Goal: Find specific page/section: Find specific page/section

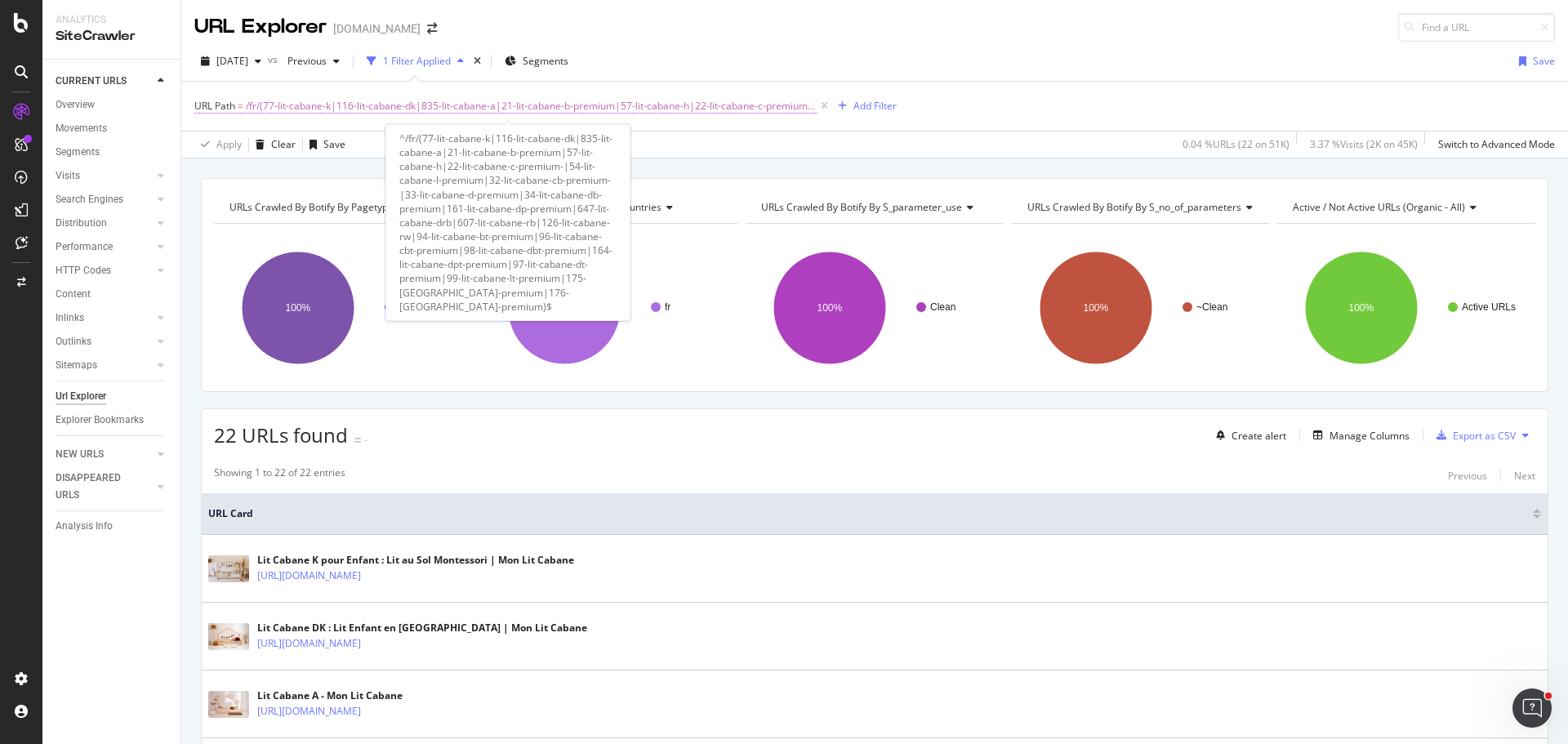
click at [479, 110] on span "/fr/(77-lit-cabane-k|116-lit-cabane-dk|835-lit-cabane-a|21-lit-cabane-b-premium…" at bounding box center [531, 105] width 571 height 23
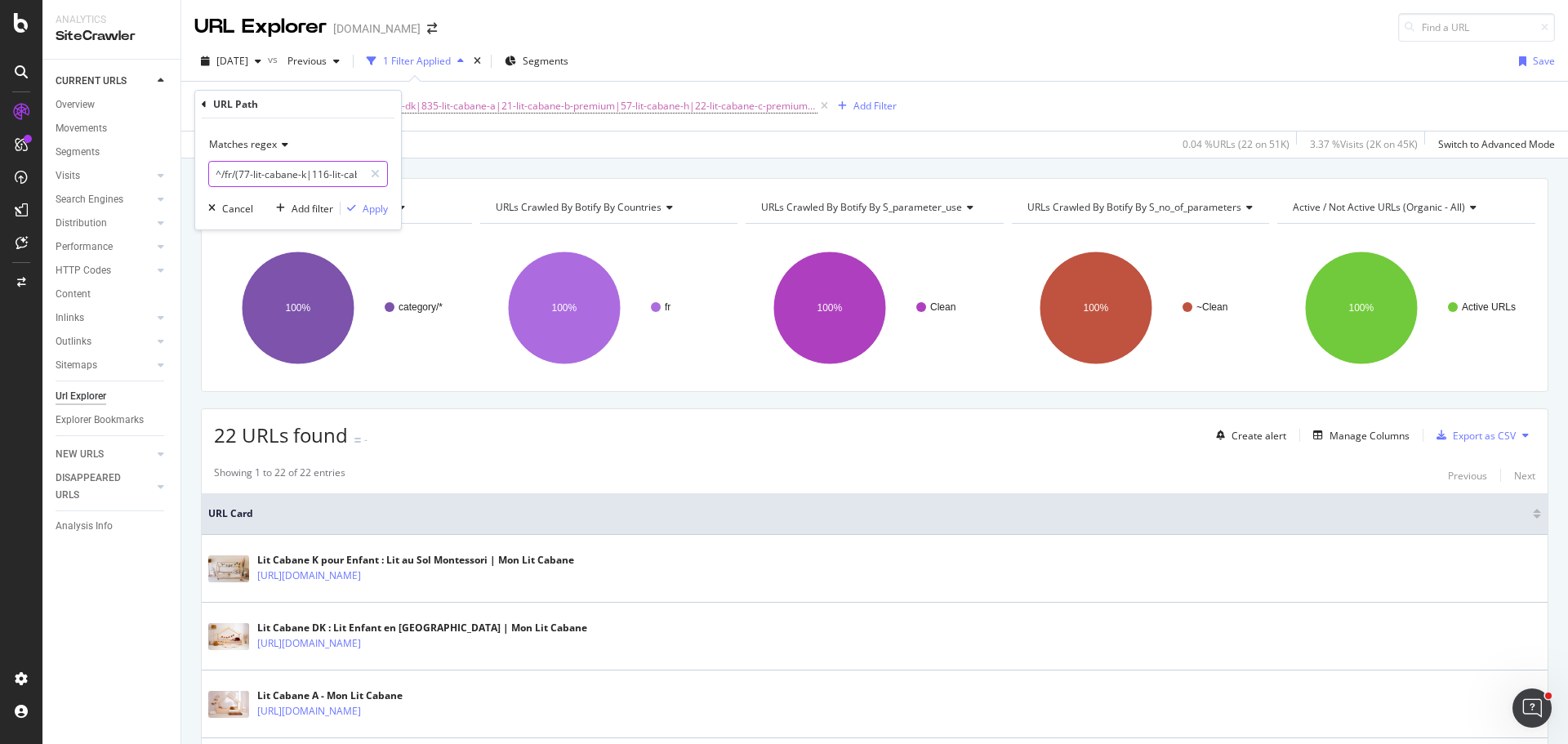
click at [324, 178] on input "^/fr/(77-lit-cabane-k|116-lit-cabane-dk|835-lit-cabane-a|21-lit-cabane-b-premiu…" at bounding box center [286, 173] width 155 height 26
drag, startPoint x: 307, startPoint y: 176, endPoint x: 395, endPoint y: 179, distance: 88.1
click at [395, 179] on div "Matches regex ^/fr/(77-lit-cabane-k|116-lit-cabane-dk|835-lit-cabane-a|21-lit-c…" at bounding box center [298, 174] width 206 height 111
click at [905, 64] on div "[DATE] vs Previous 1 Filter Applied Segments Save" at bounding box center [875, 64] width 1387 height 33
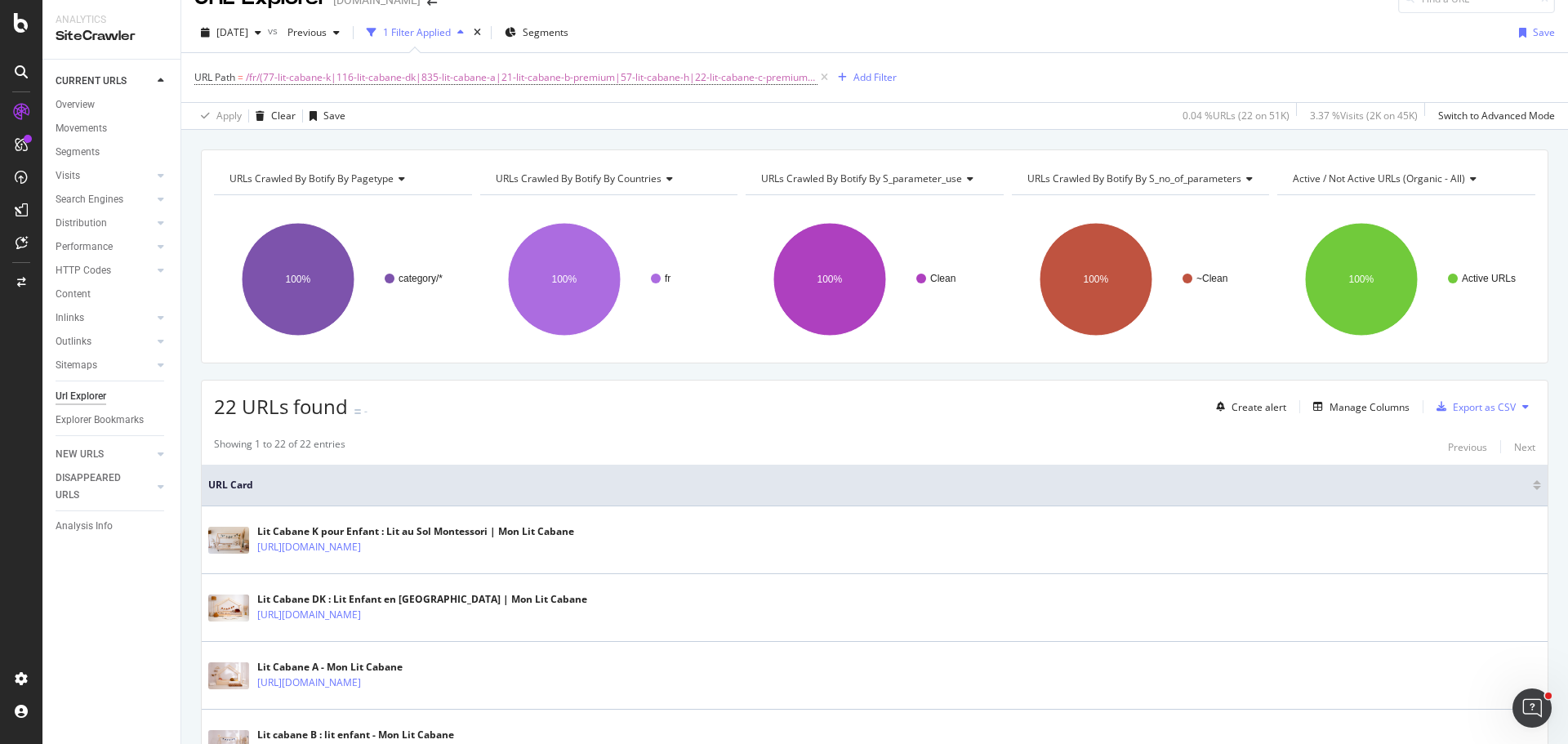
scroll to position [0, 0]
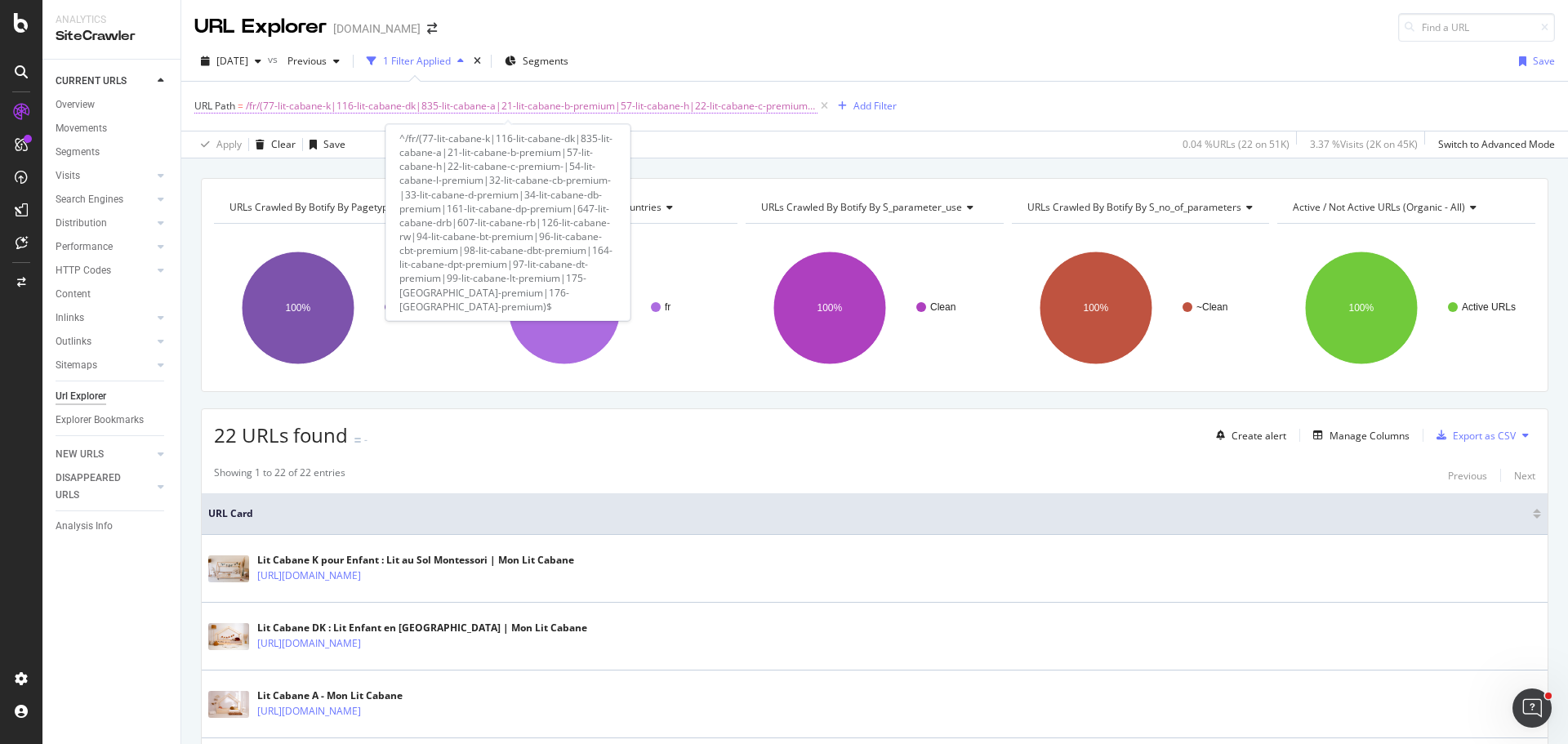
click at [348, 106] on span "/fr/(77-lit-cabane-k|116-lit-cabane-dk|835-lit-cabane-a|21-lit-cabane-b-premium…" at bounding box center [531, 105] width 571 height 23
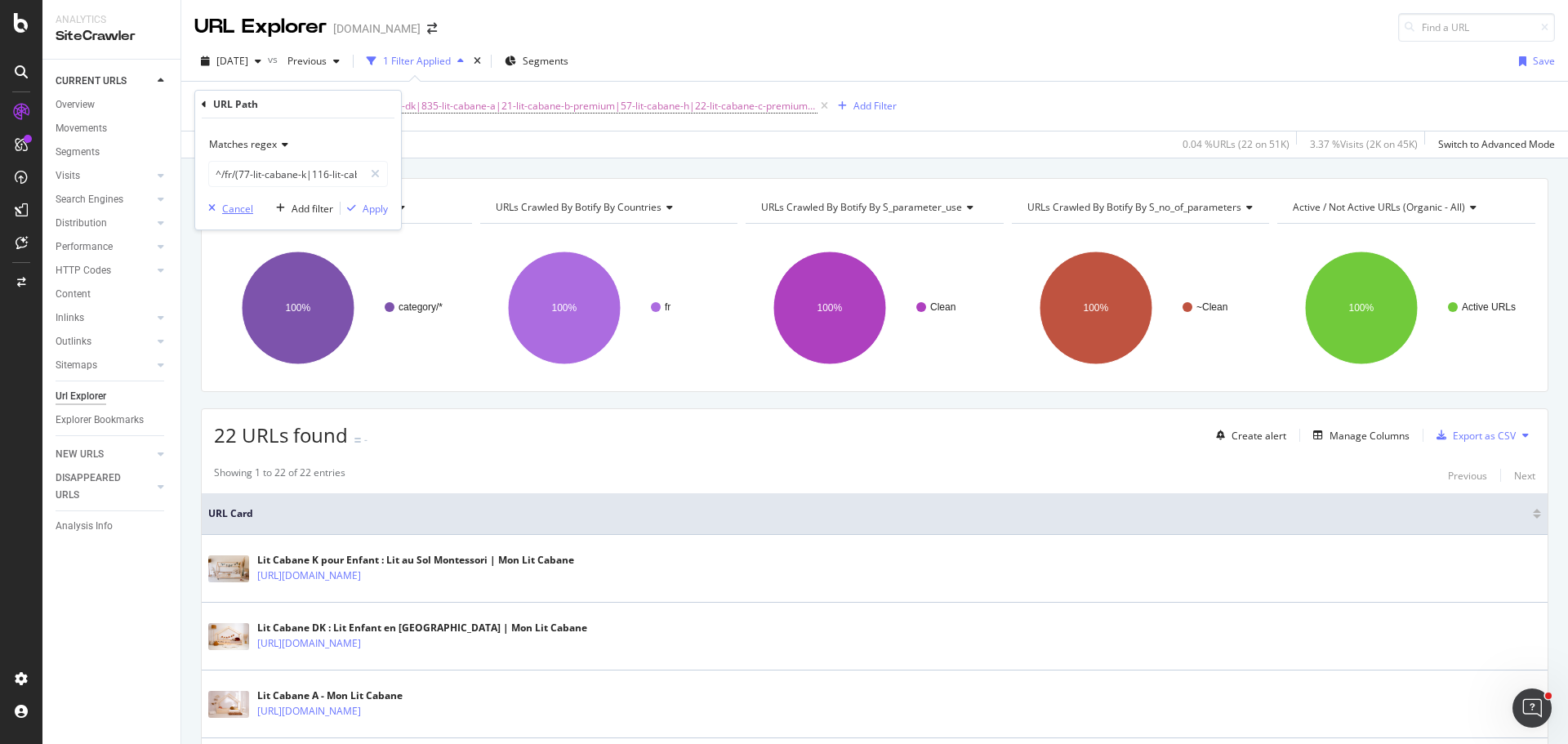
click at [232, 215] on div "Cancel" at bounding box center [238, 208] width 31 height 14
